Goal: Task Accomplishment & Management: Manage account settings

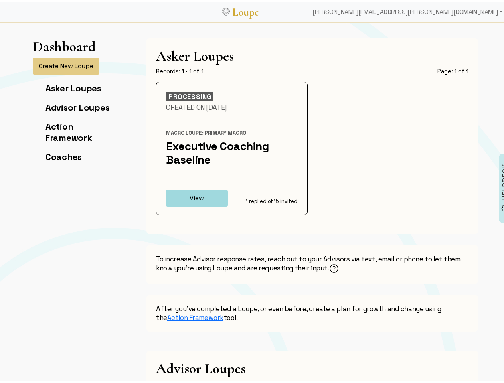
click at [452, 10] on div "[PERSON_NAME][EMAIL_ADDRESS][PERSON_NAME][DOMAIN_NAME]" at bounding box center [407, 10] width 197 height 16
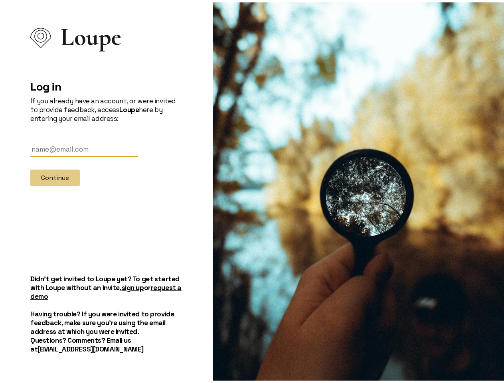
click at [63, 64] on div "Log in If you already have an account, or were invited to provide feedback, acc…" at bounding box center [106, 122] width 152 height 123
click at [194, 196] on div "Loupe Log in If you already have an account, or were invited to provide feedbac…" at bounding box center [106, 191] width 203 height 383
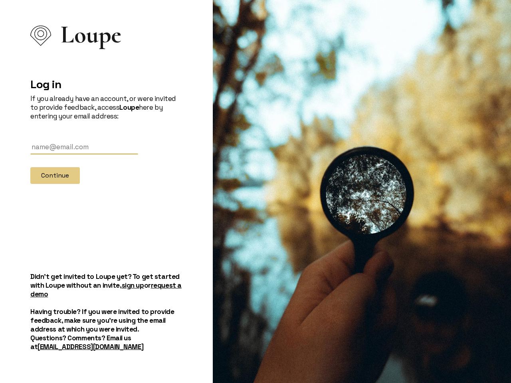
click at [332, 266] on div at bounding box center [362, 191] width 298 height 383
click at [498, 186] on div at bounding box center [362, 191] width 298 height 383
